Goal: Task Accomplishment & Management: Manage account settings

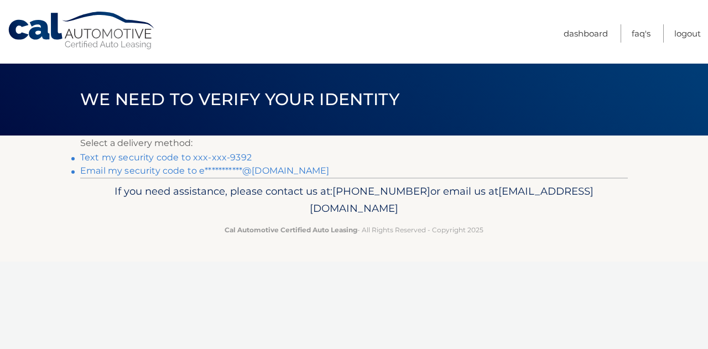
click at [244, 159] on link "Text my security code to xxx-xxx-9392" at bounding box center [165, 157] width 171 height 11
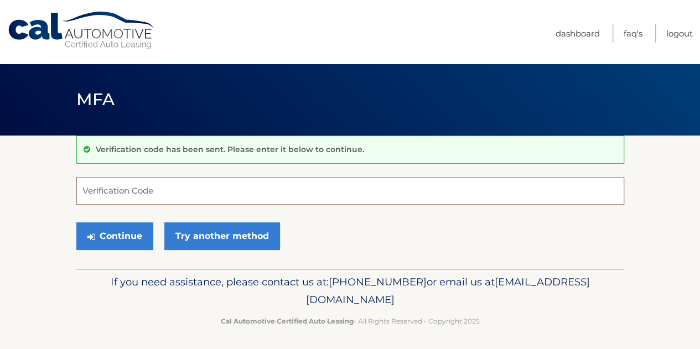
click at [228, 178] on input "Verification Code" at bounding box center [349, 191] width 547 height 28
type input "105864"
click at [76, 222] on button "Continue" at bounding box center [114, 236] width 77 height 28
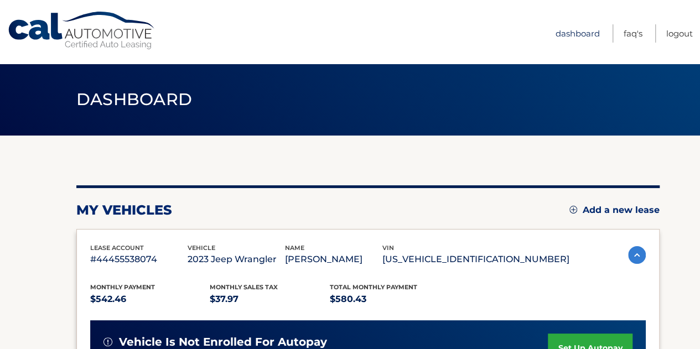
click at [578, 31] on link "Dashboard" at bounding box center [577, 33] width 44 height 18
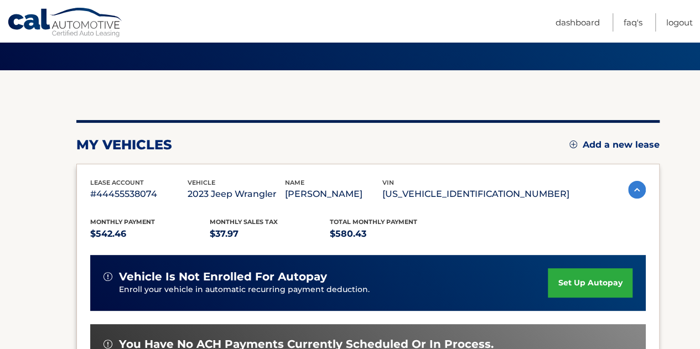
scroll to position [55, 0]
